Goal: Task Accomplishment & Management: Use online tool/utility

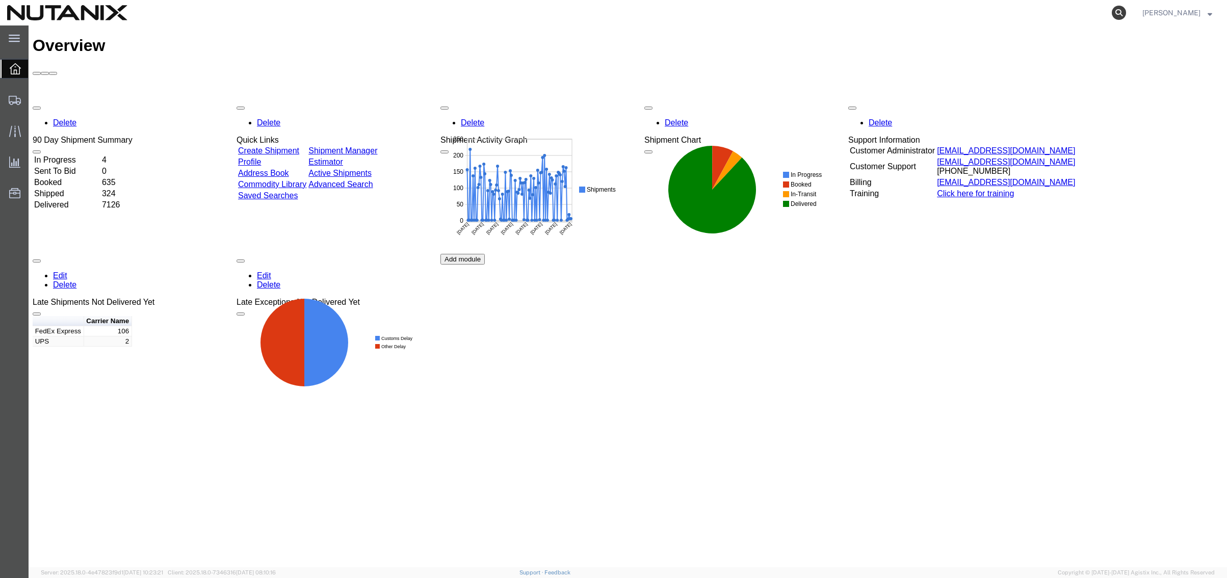
click at [1115, 13] on icon at bounding box center [1119, 13] width 14 height 14
click at [853, 15] on input "search" at bounding box center [957, 13] width 310 height 24
paste input "56653488"
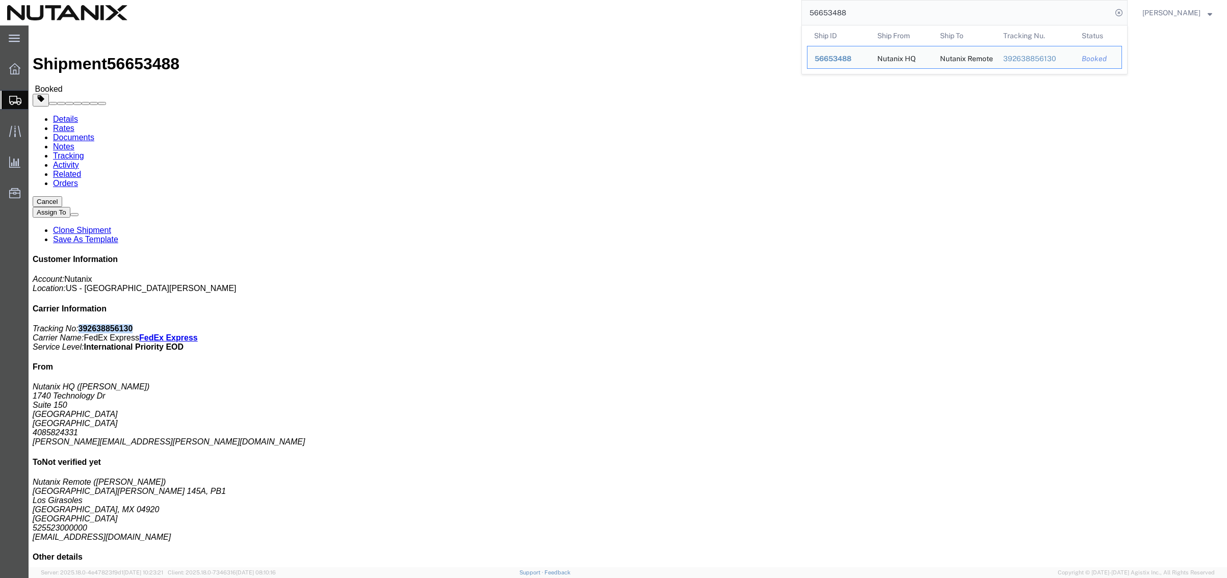
drag, startPoint x: 1095, startPoint y: 130, endPoint x: 1049, endPoint y: 130, distance: 46.4
click b "392638856130"
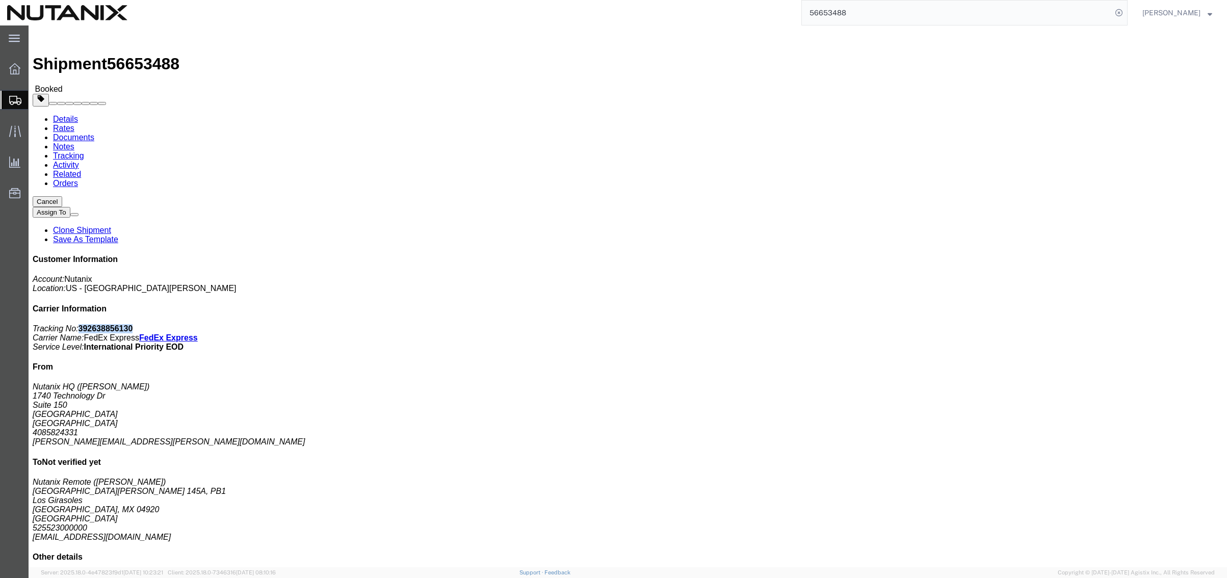
copy b "392638856130"
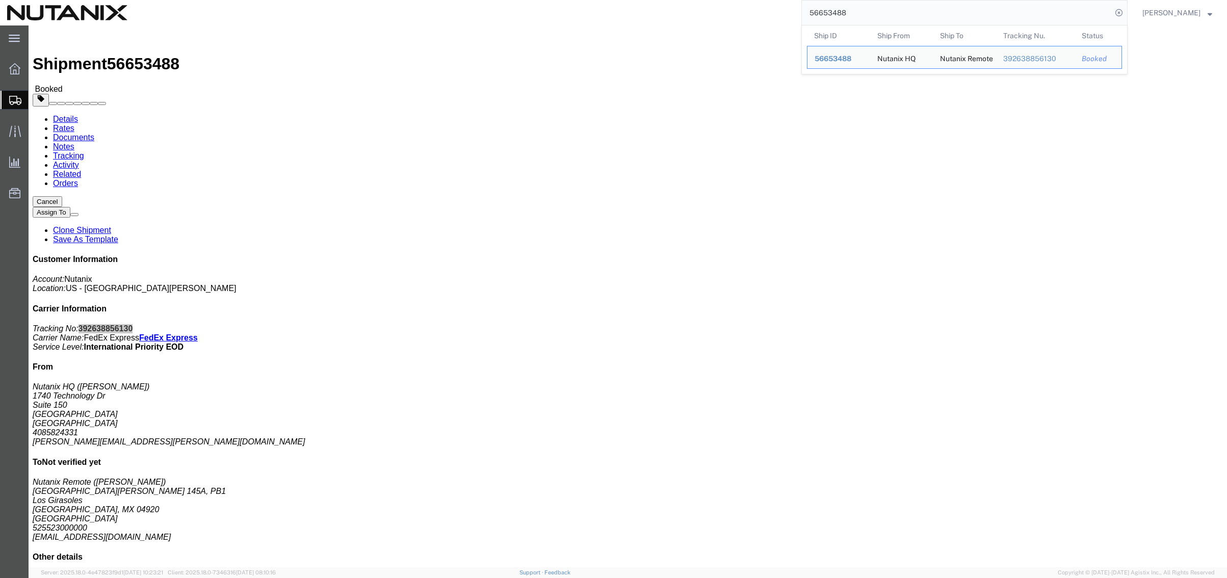
drag, startPoint x: 875, startPoint y: 15, endPoint x: 615, endPoint y: 6, distance: 260.1
click at [616, 7] on div "56653488 Ship ID Ship From Ship To Tracking Nu. Status Ship ID 56653488 Ship Fr…" at bounding box center [631, 12] width 993 height 25
paste input "09143"
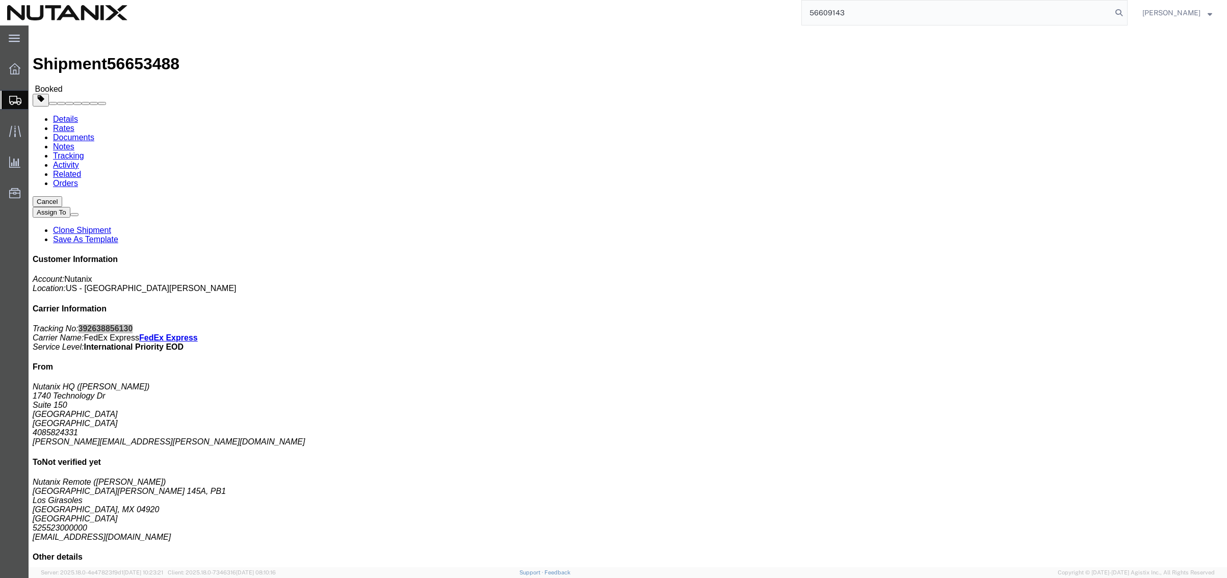
type input "56609143"
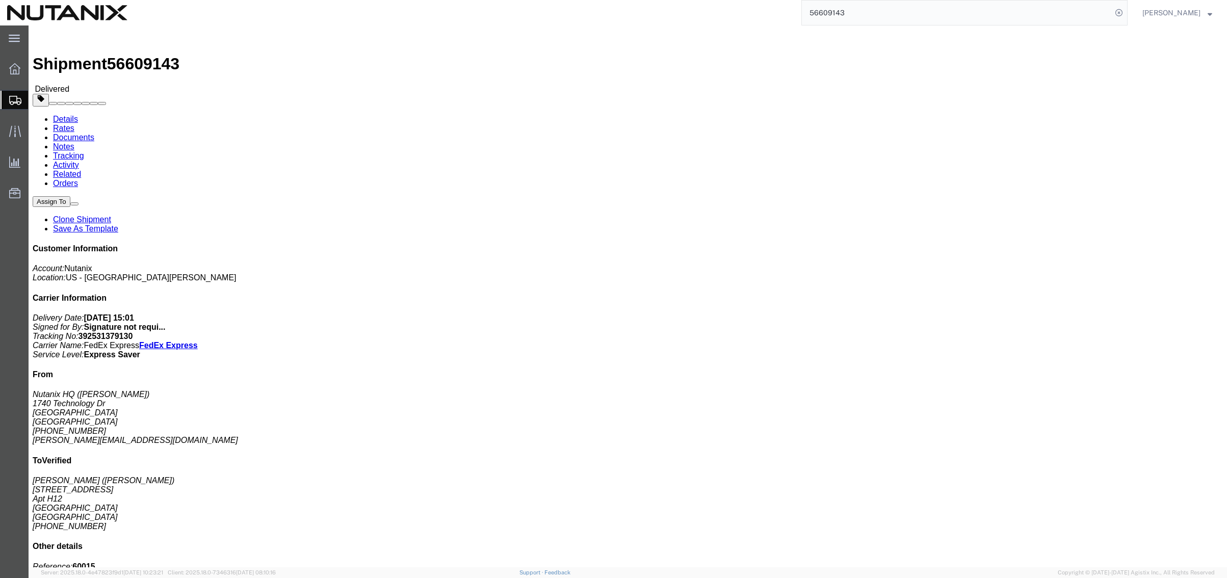
click link "Clone Shipment"
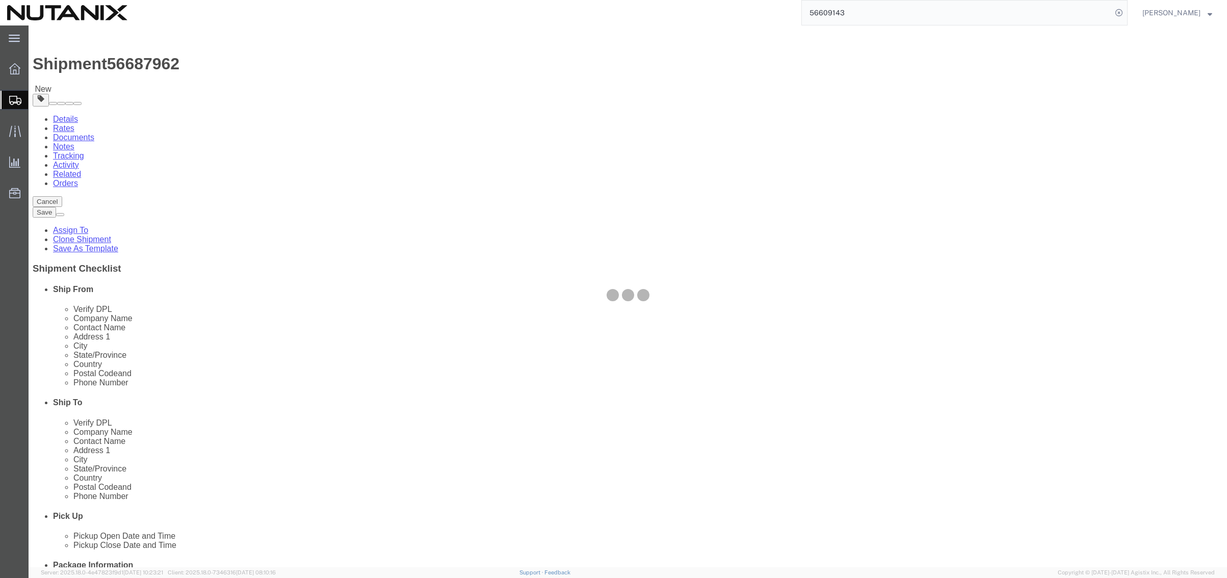
select select "36123"
select select
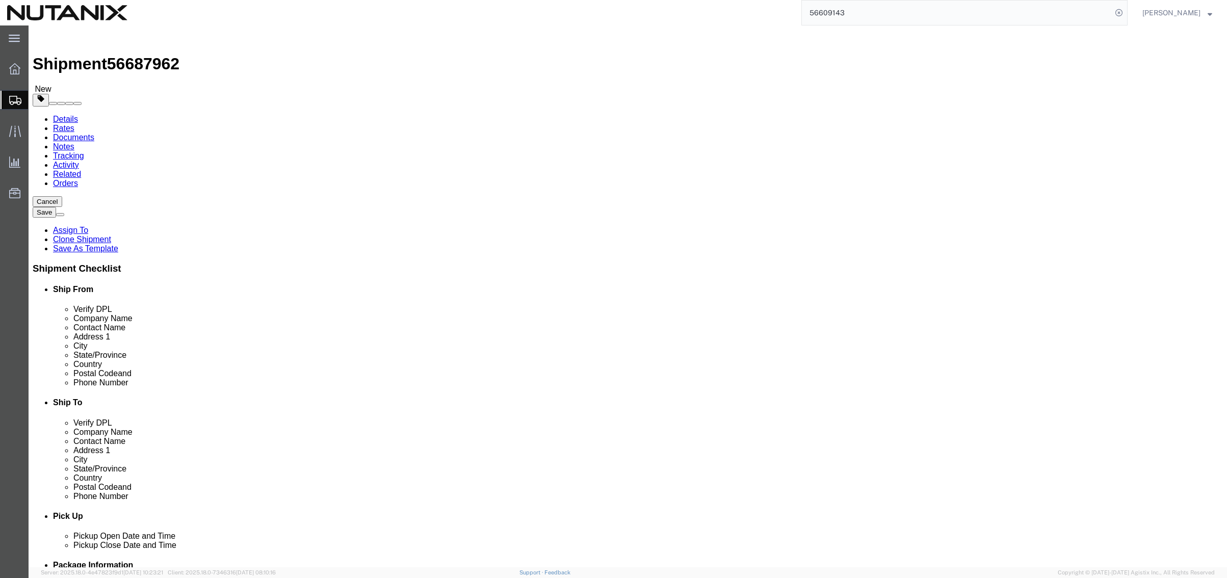
drag, startPoint x: 764, startPoint y: 189, endPoint x: 449, endPoint y: 190, distance: 315.0
click div "Ship From Location Location [GEOGRAPHIC_DATA] - Master My Profile Location [GEO…"
drag, startPoint x: 770, startPoint y: 187, endPoint x: 667, endPoint y: 196, distance: 103.9
click div "[PERSON_NAME]"
type input "[PERSON_NAME]"
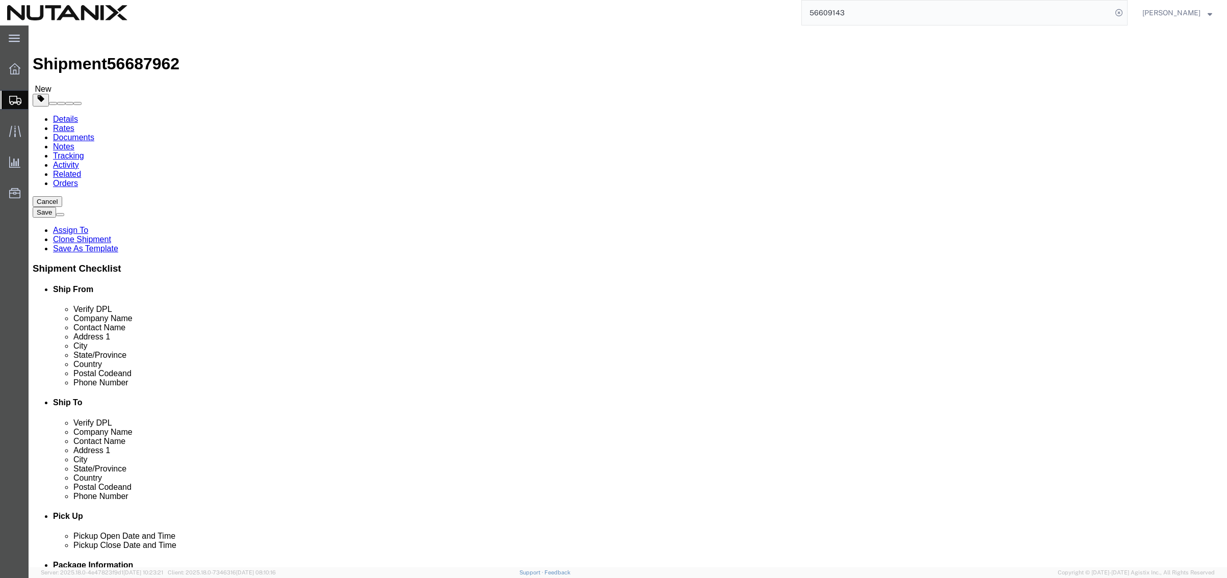
drag, startPoint x: 736, startPoint y: 215, endPoint x: 566, endPoint y: 212, distance: 169.7
click div "Contact Name [PERSON_NAME]"
paste input "[PERSON_NAME]"
type input "[PERSON_NAME]"
type input "[STREET_ADDRESS][PERSON_NAME]"
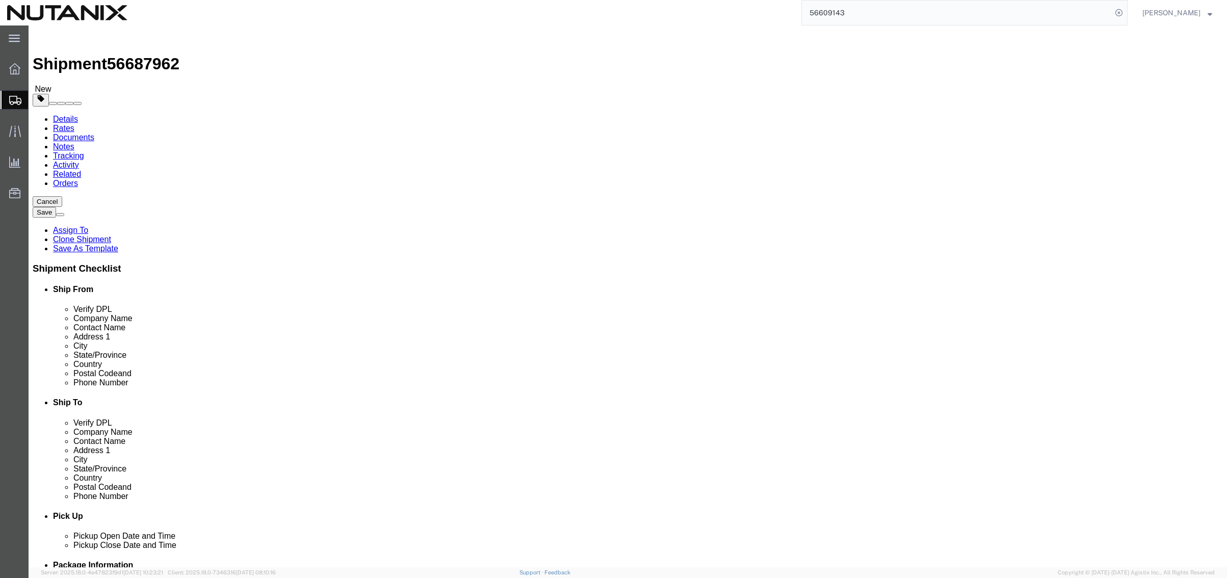
select select
type input "San Leandro"
select select
type input "c"
type input "ca"
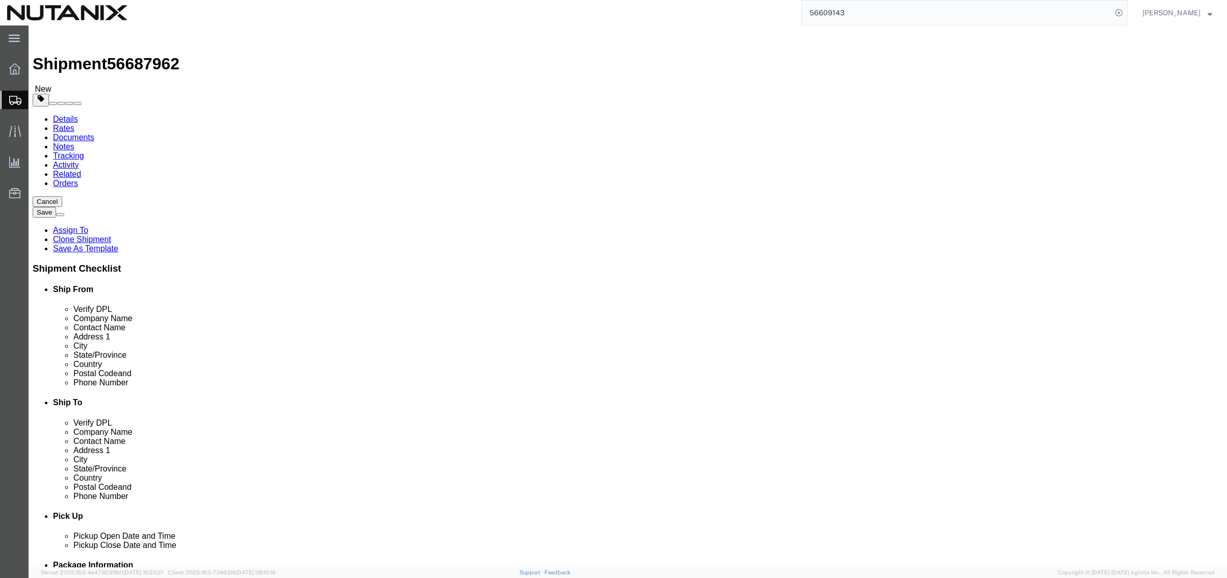
type input "calif"
select select
select select "CA"
type input "94578"
select select
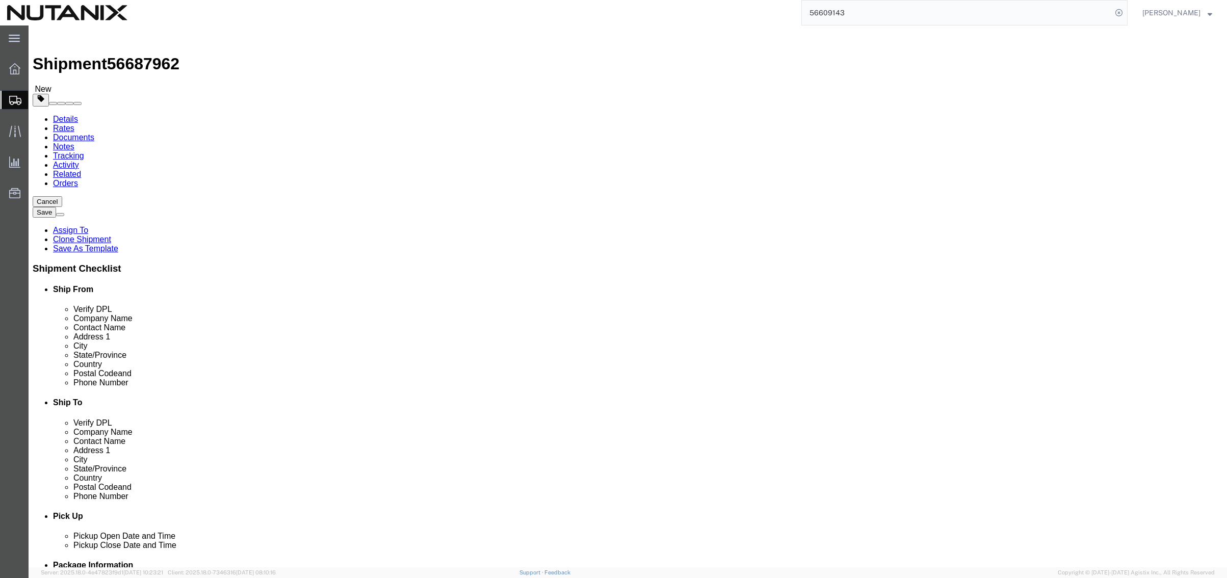
click div "Ship To Location Location My Profile Location [GEOGRAPHIC_DATA] - [GEOGRAPHIC_D…"
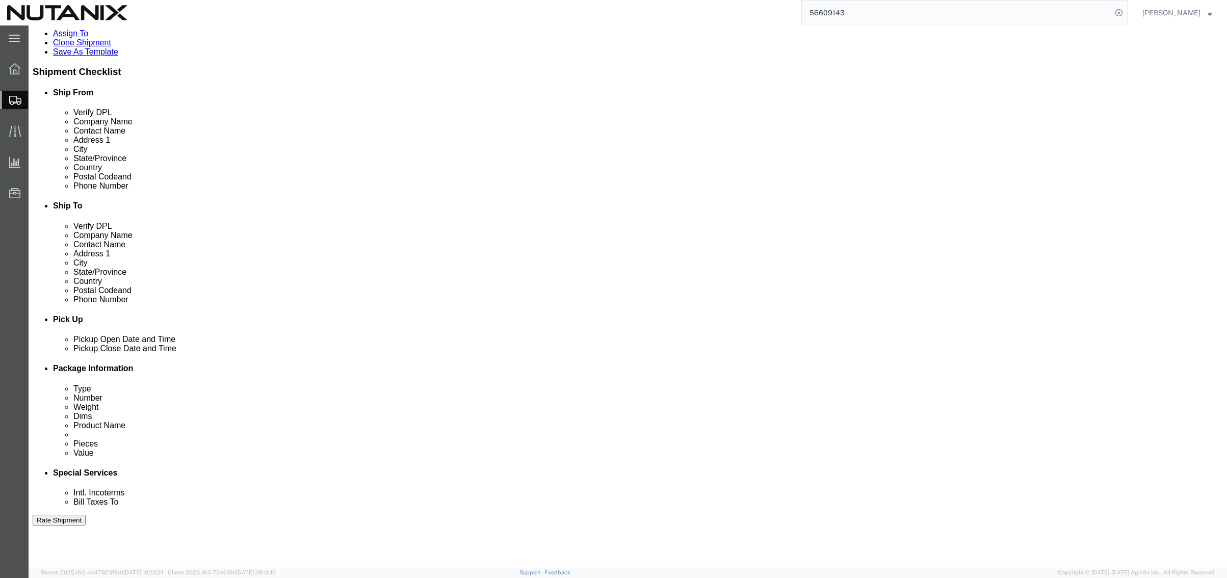
scroll to position [204, 0]
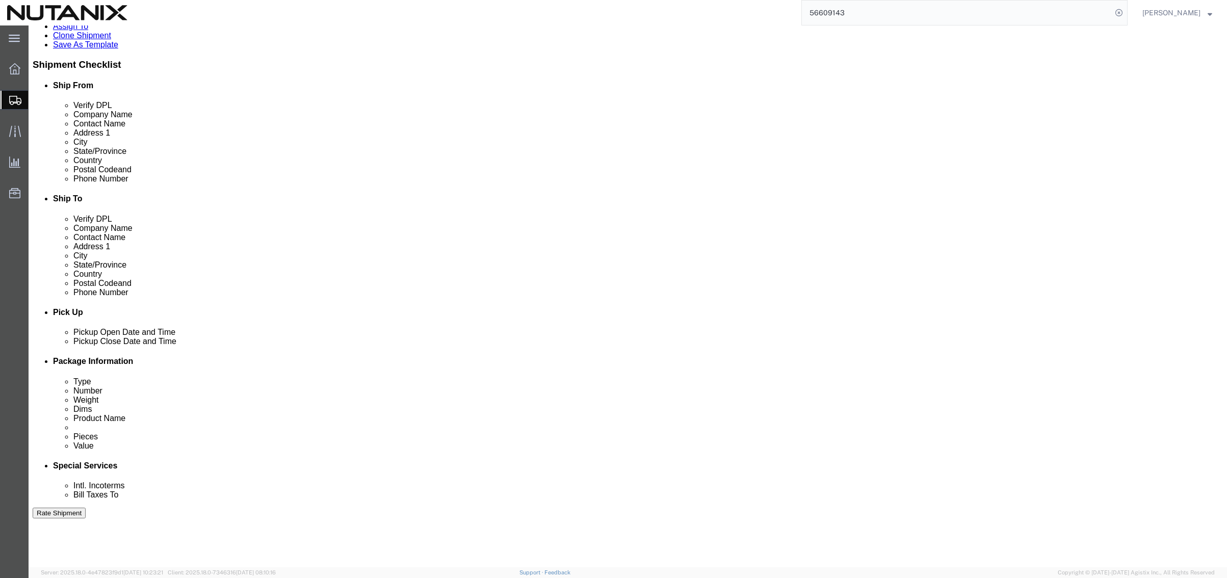
click div "[DATE] 11:28 AM"
type input "4:00 PM"
click button "Apply"
click div "Ship From Location Location [GEOGRAPHIC_DATA] - Master My Profile Location [GEO…"
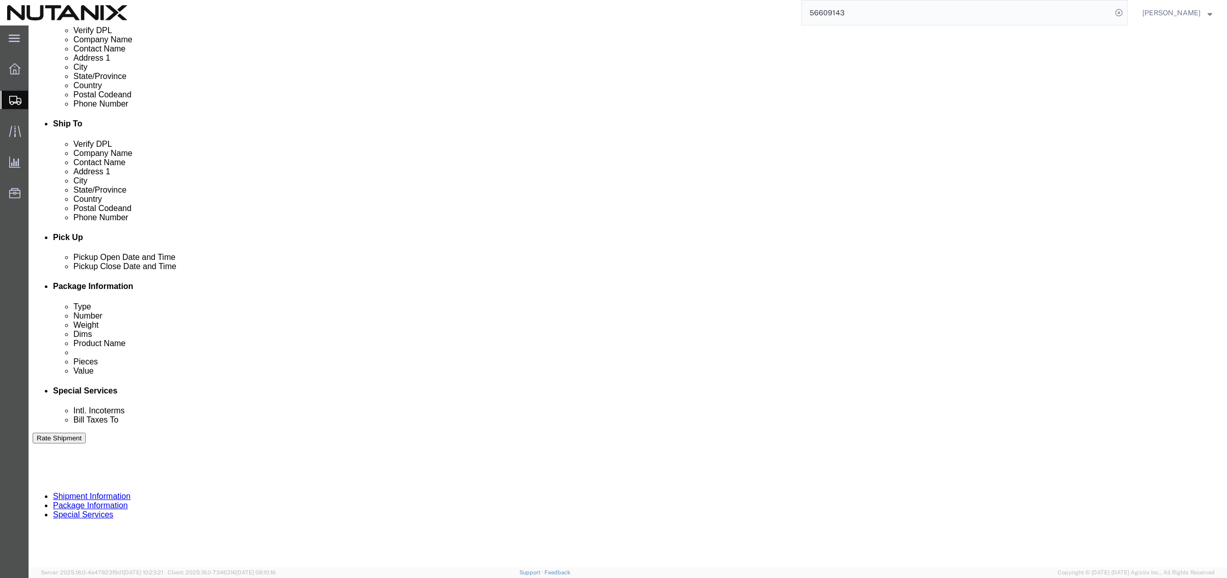
scroll to position [333, 0]
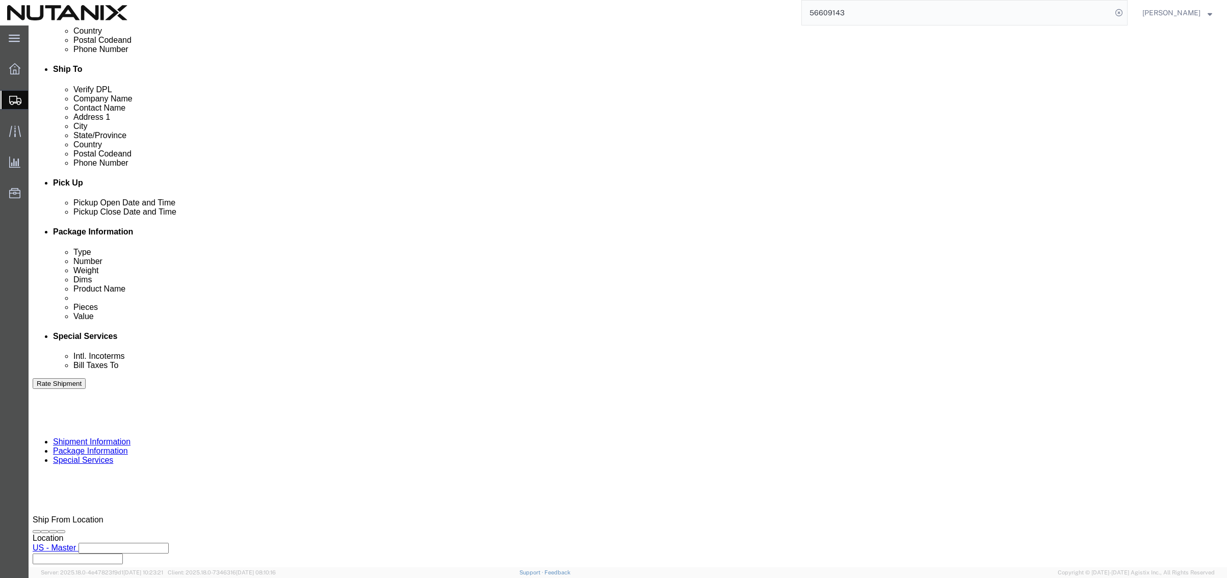
click icon
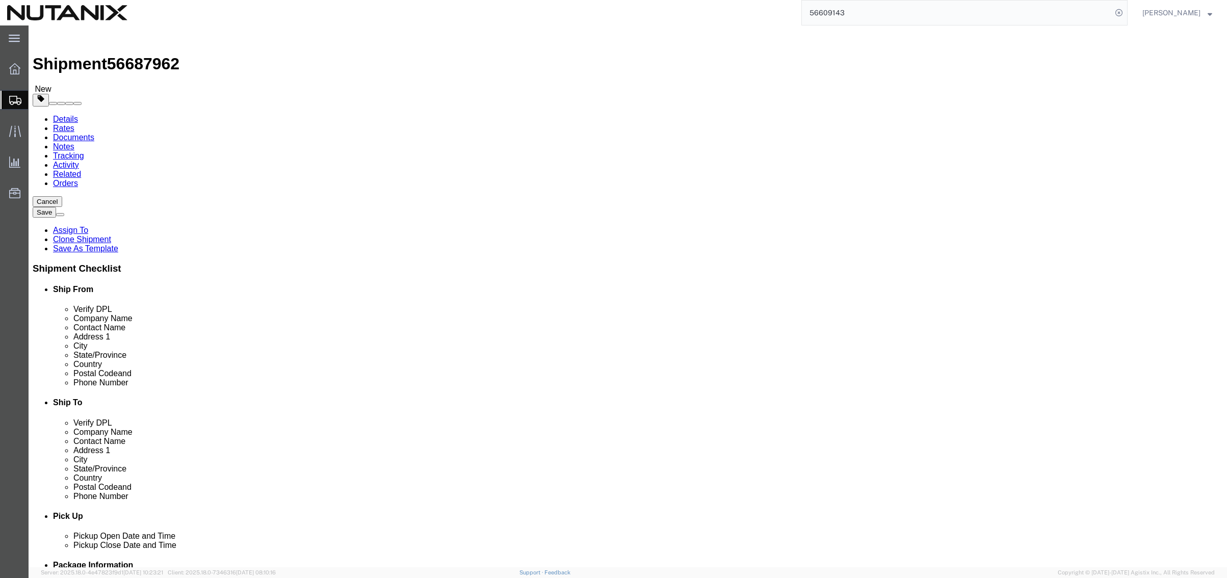
click icon
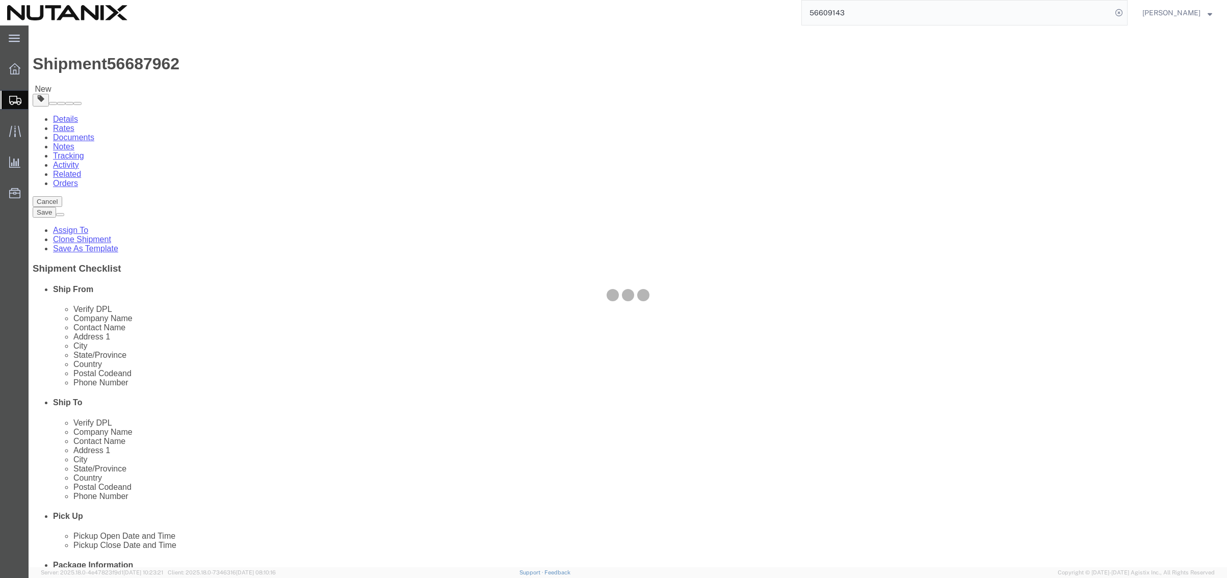
select select
select select "COSTCENTER"
select select "48694"
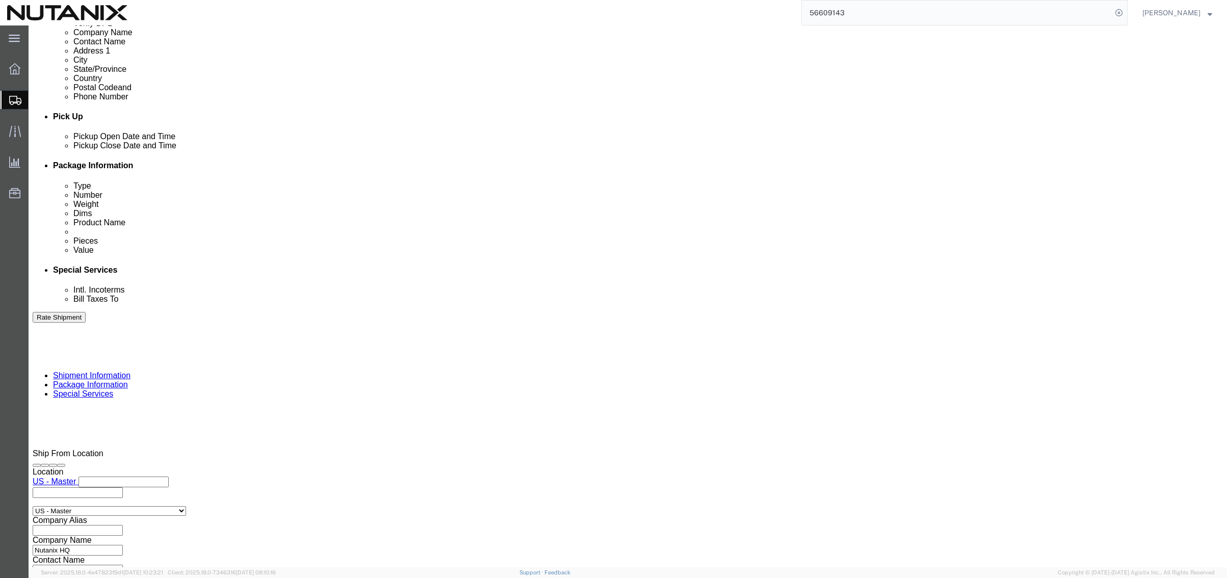
scroll to position [408, 0]
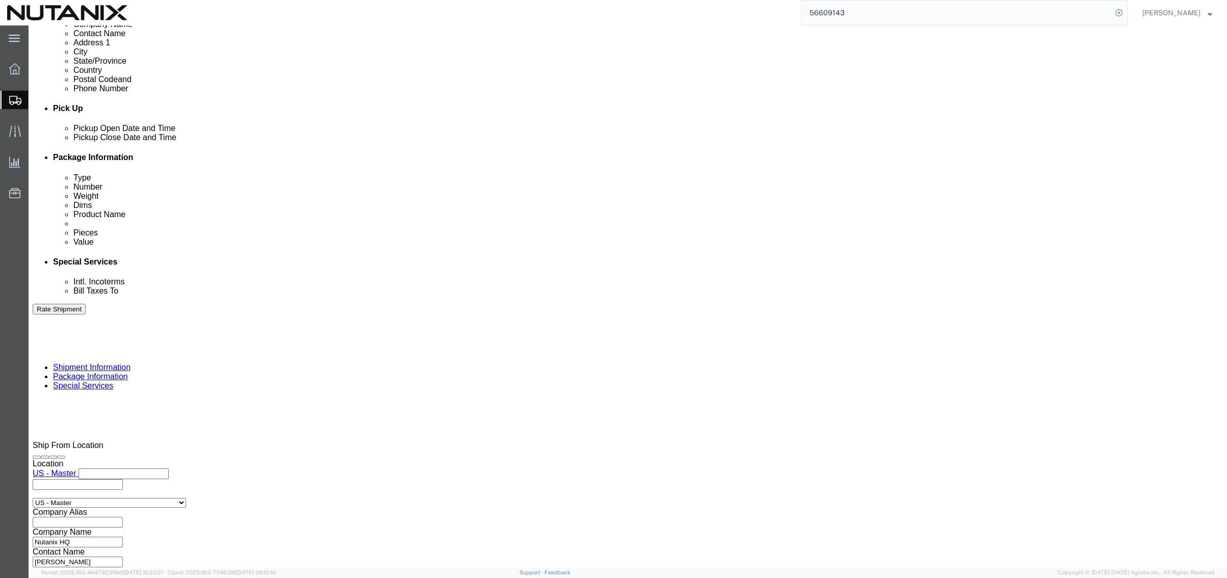
click button "Rate Shipment"
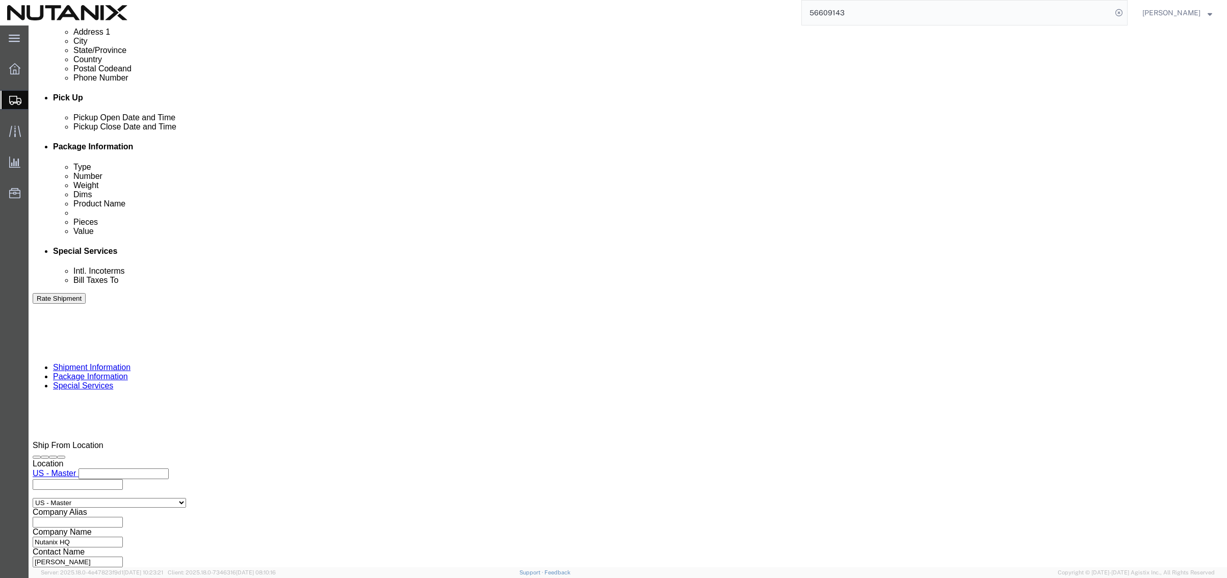
click button "Rate Shipment"
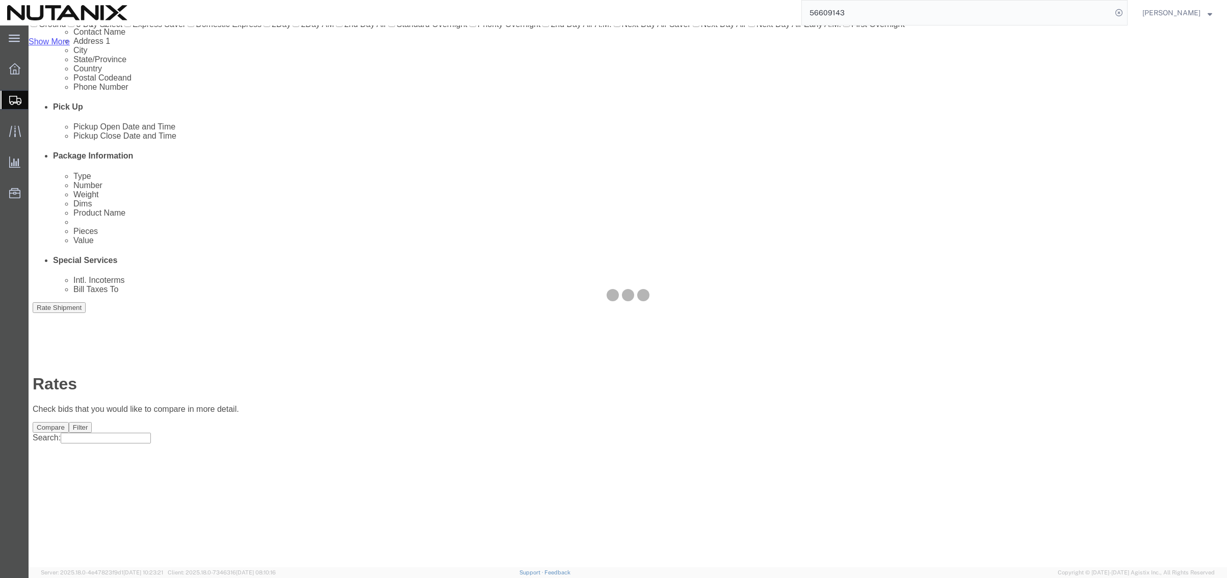
scroll to position [0, 0]
